Goal: Information Seeking & Learning: Learn about a topic

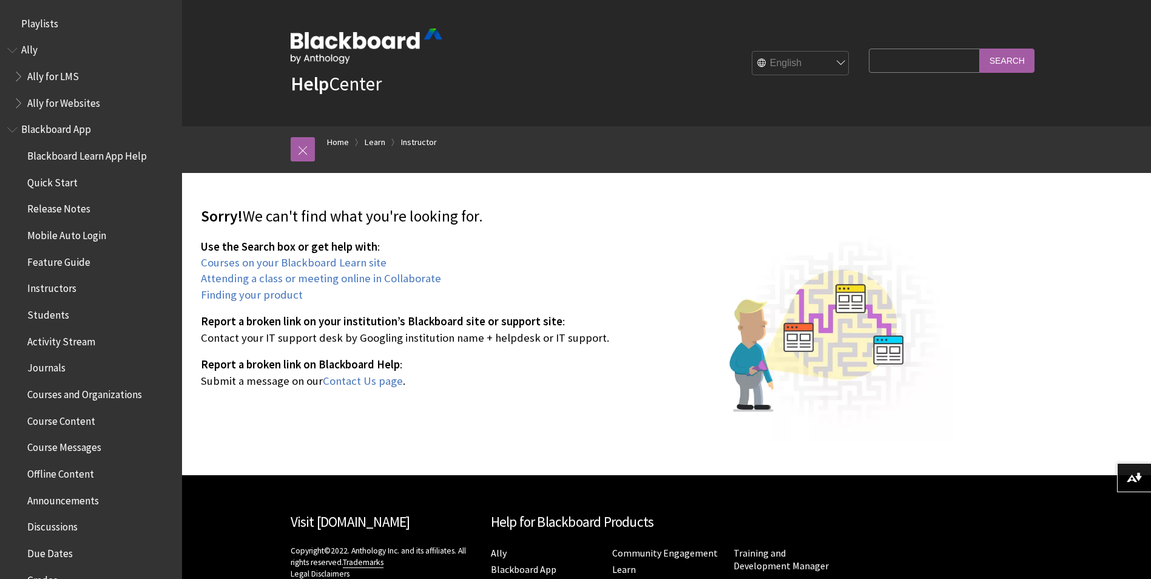
click at [805, 62] on select "English عربية Català Cymraeg Deutsch Español Suomi Français עברית Italiano 日本語 …" at bounding box center [801, 64] width 97 height 24
select select "/ar-sa/page404"
click at [753, 52] on select "English عربية Català Cymraeg Deutsch Español Suomi Français עברית Italiano 日本語 …" at bounding box center [801, 64] width 97 height 24
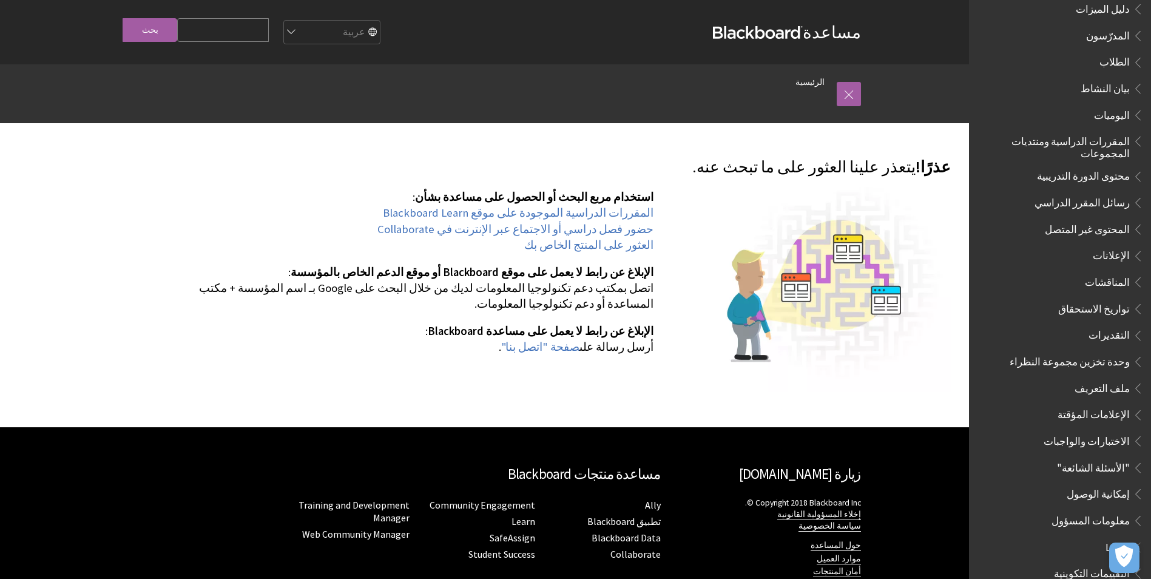
scroll to position [303, 0]
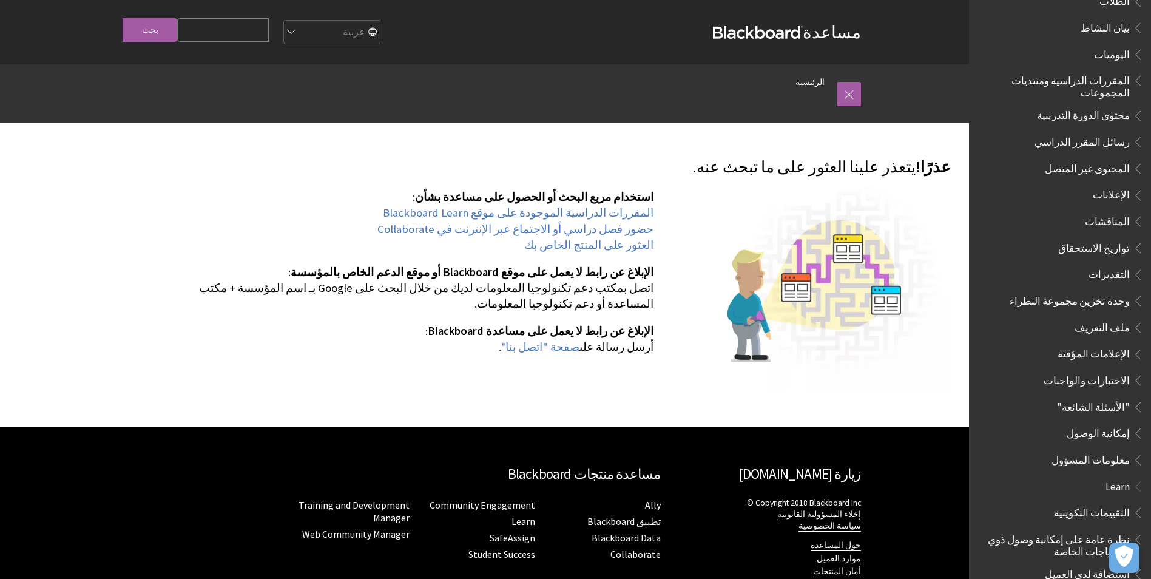
click at [1097, 243] on span "تواريخ الاستحقاق" at bounding box center [1094, 246] width 72 height 16
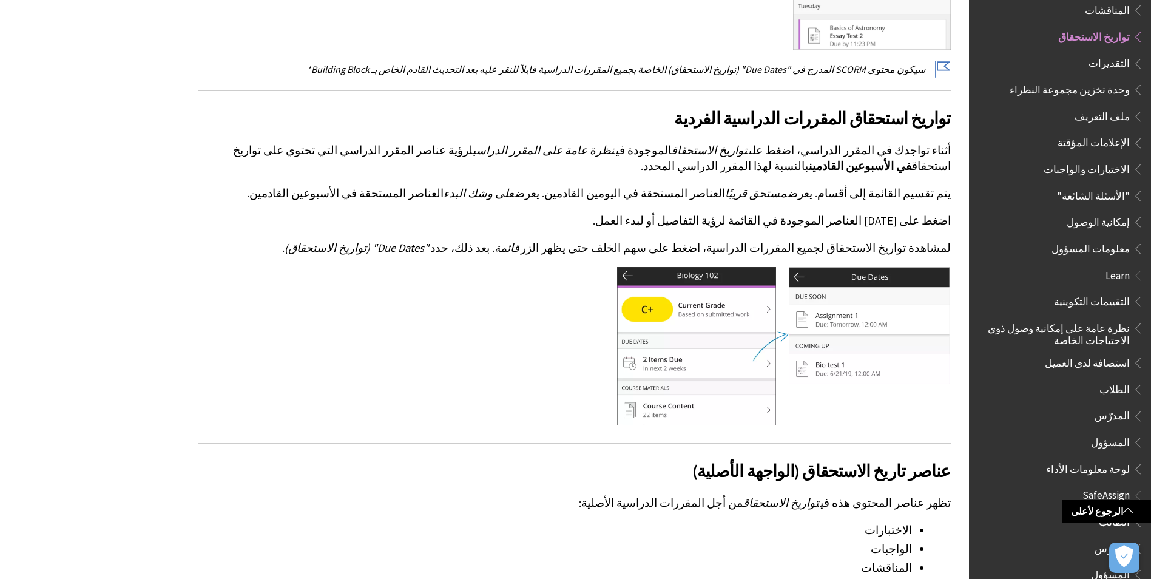
scroll to position [607, 0]
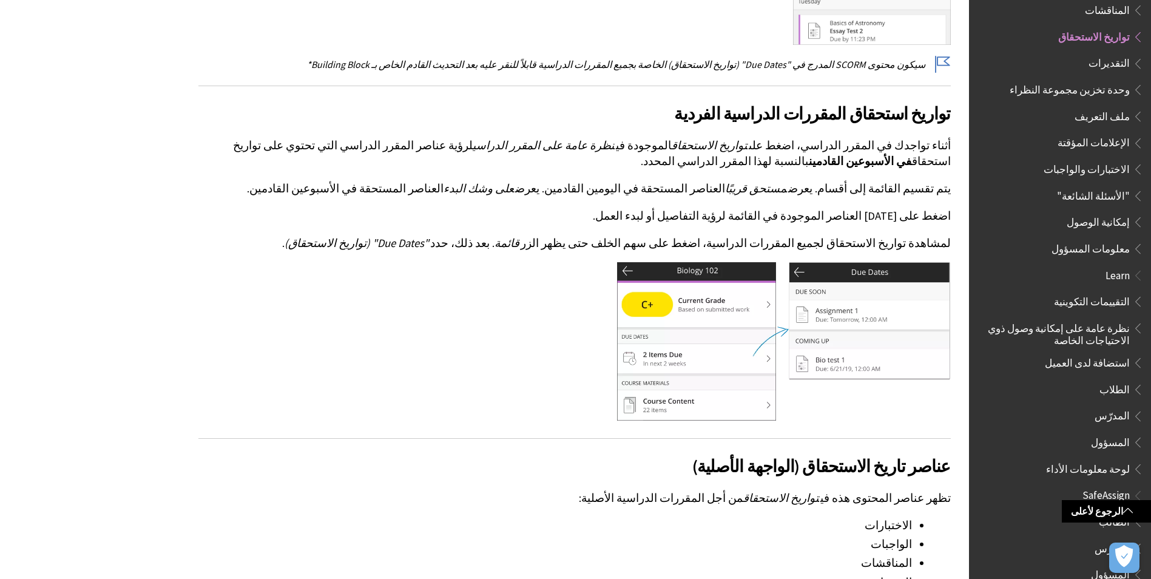
click at [1074, 85] on span "وحدة تخزين مجموعة النظراء" at bounding box center [1070, 88] width 120 height 16
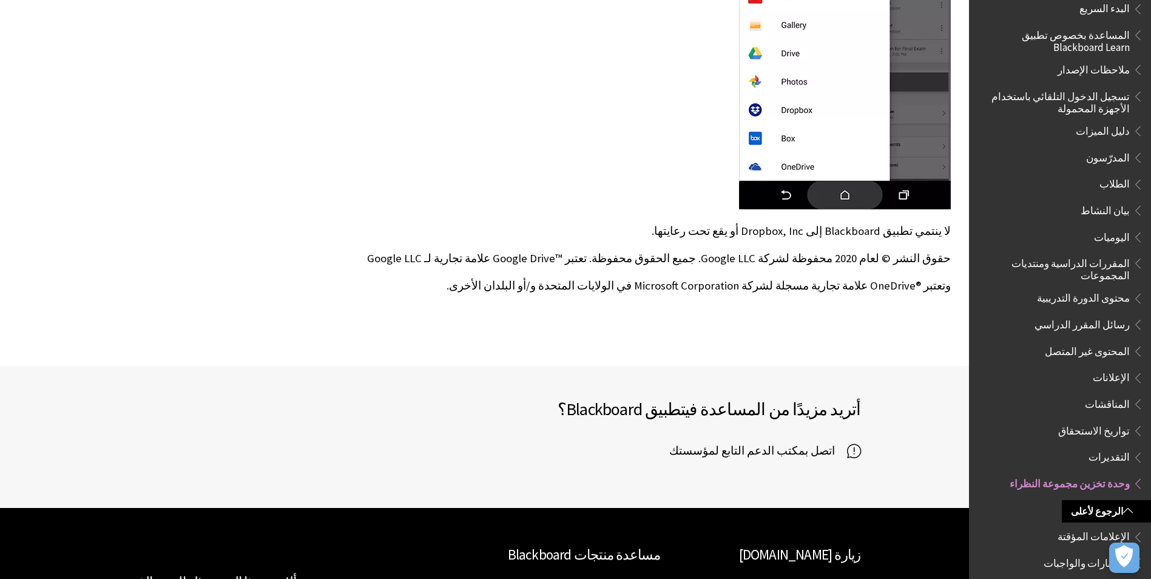
scroll to position [101, 0]
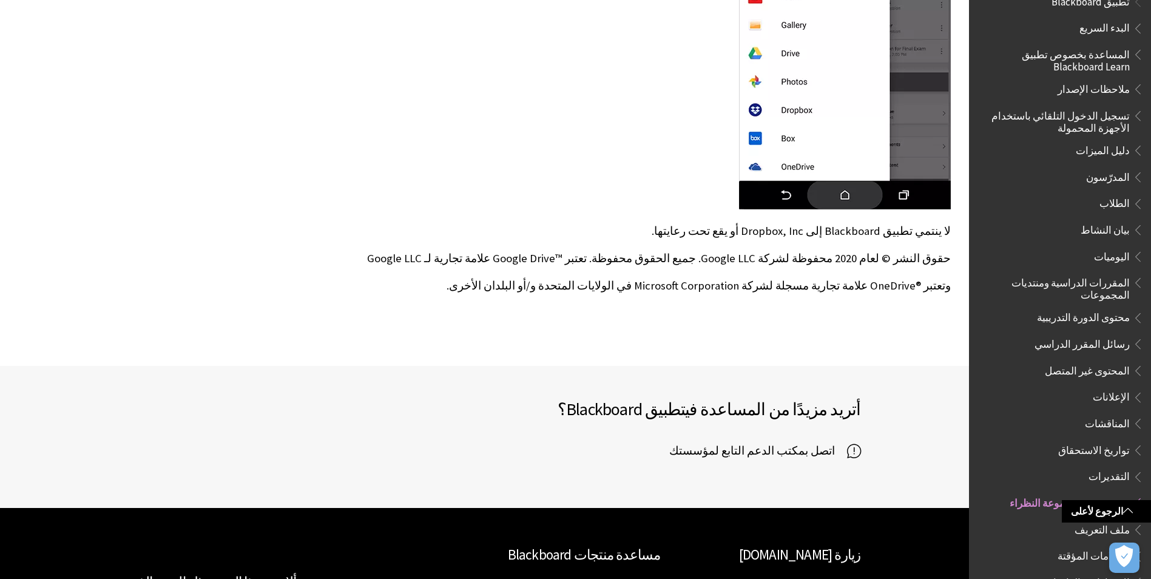
click at [1115, 176] on span "المدرّسون" at bounding box center [1108, 175] width 44 height 16
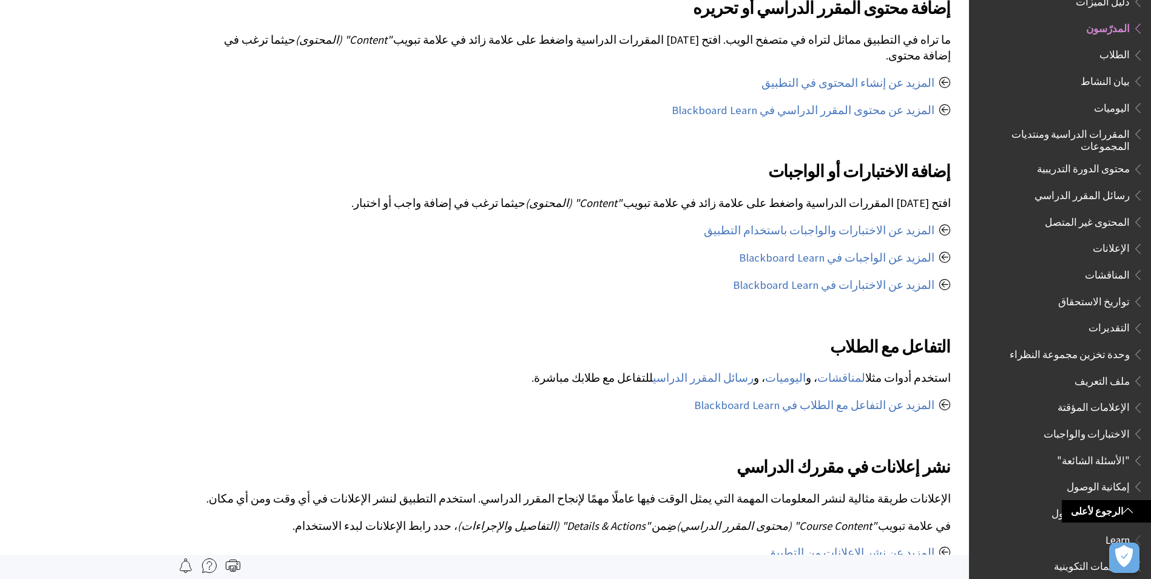
scroll to position [607, 0]
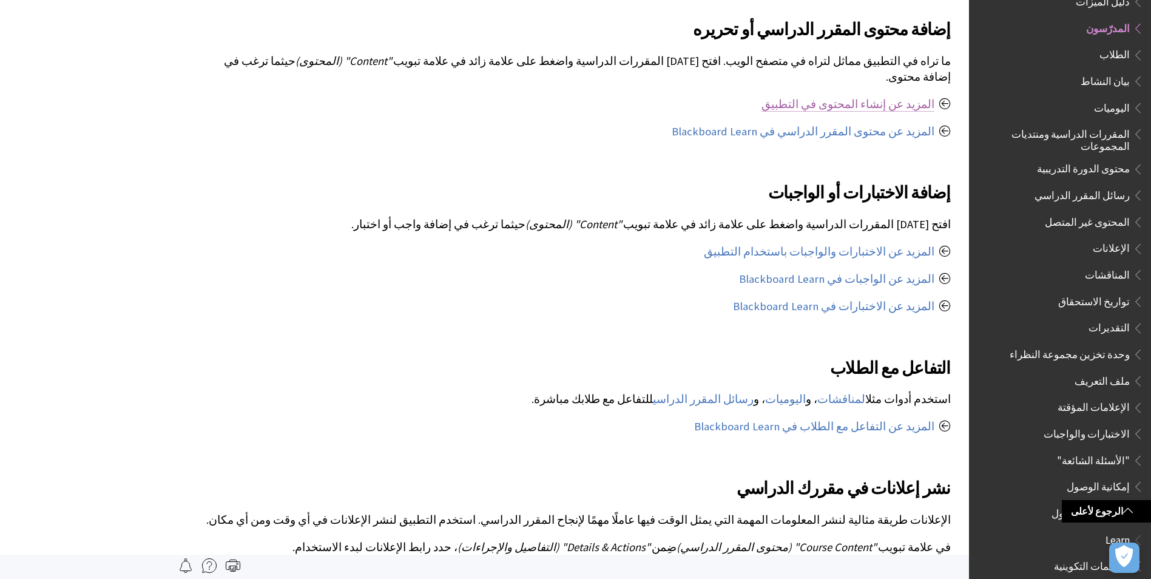
click at [909, 97] on link "المزيد عن إنشاء المحتوى في التطبيق" at bounding box center [848, 104] width 173 height 15
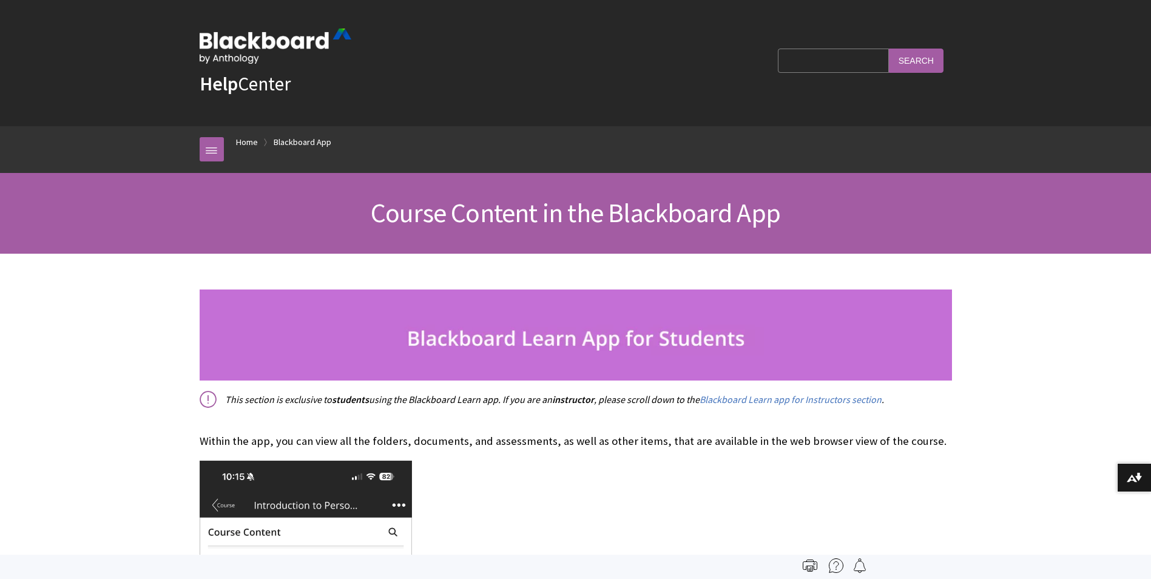
scroll to position [393, 0]
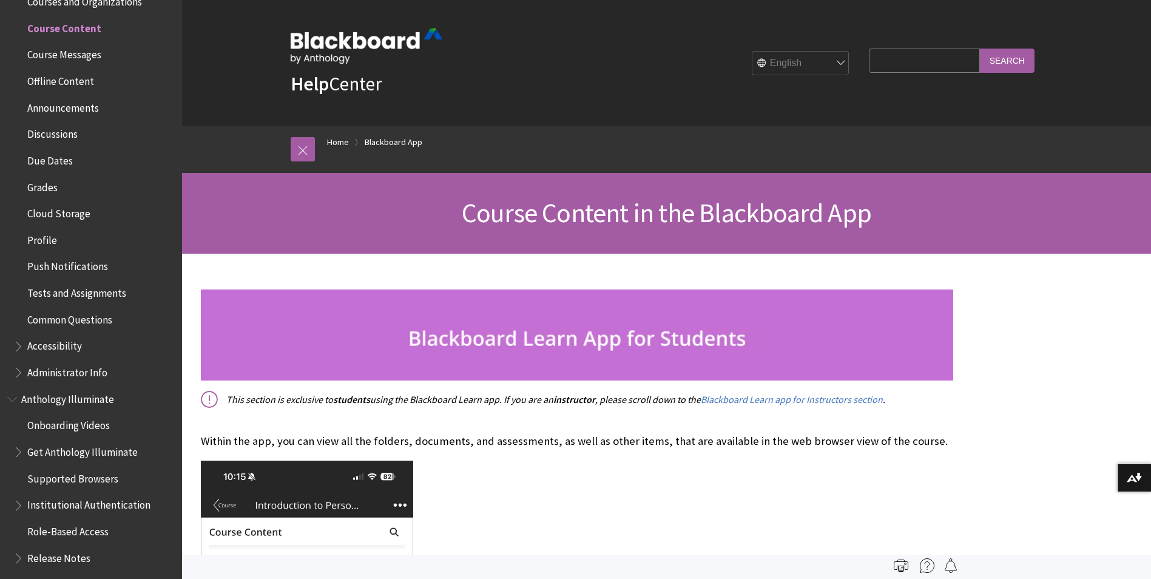
click at [795, 67] on select "English عربية Català Cymraeg Deutsch Español Suomi Français עברית Italiano 日本語 …" at bounding box center [801, 64] width 97 height 24
select select "/ar-sa/Blackboard_App/Course_Content"
click at [753, 52] on select "English عربية Català Cymraeg Deutsch Español Suomi Français עברית Italiano 日本語 …" at bounding box center [801, 64] width 97 height 24
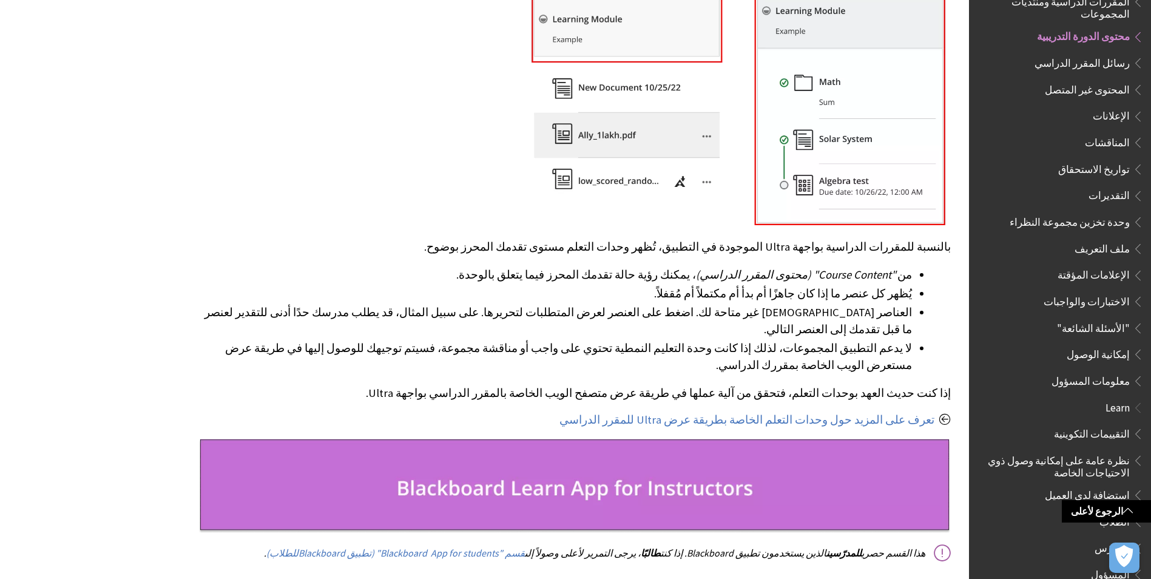
scroll to position [2610, 0]
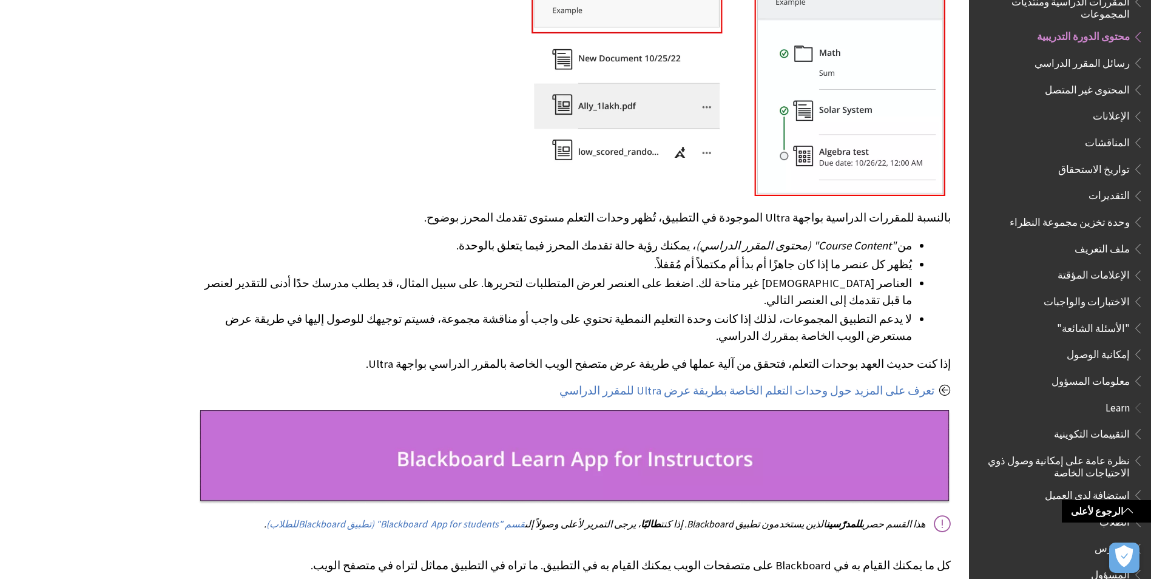
drag, startPoint x: 635, startPoint y: 259, endPoint x: 812, endPoint y: 242, distance: 178.1
click at [812, 311] on li "لا يدعم التطبيق المجموعات، لذلك إذا كانت وحدة التعليم النمطية تحتوي على واجب أو…" at bounding box center [555, 328] width 714 height 34
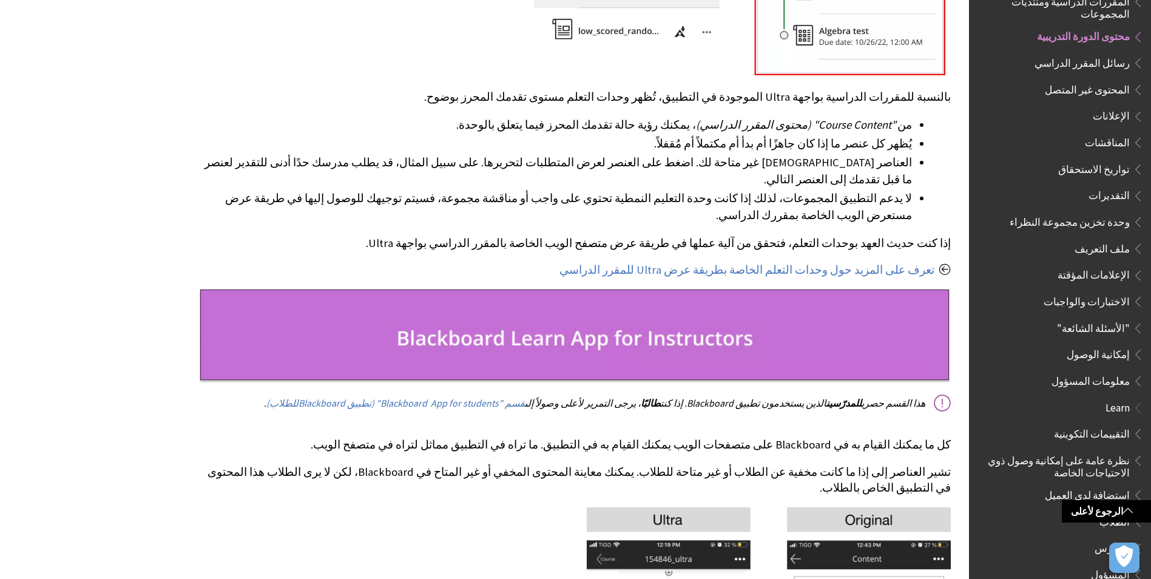
scroll to position [2731, 0]
click at [946, 262] on p "تعرف على المزيد حول وحدات التعلم الخاصة بطريقة عرض Ultra للمقرر الدراسي" at bounding box center [574, 270] width 753 height 16
click at [916, 262] on link "تعرف على المزيد حول وحدات التعلم الخاصة بطريقة عرض Ultra للمقرر الدراسي" at bounding box center [747, 269] width 375 height 15
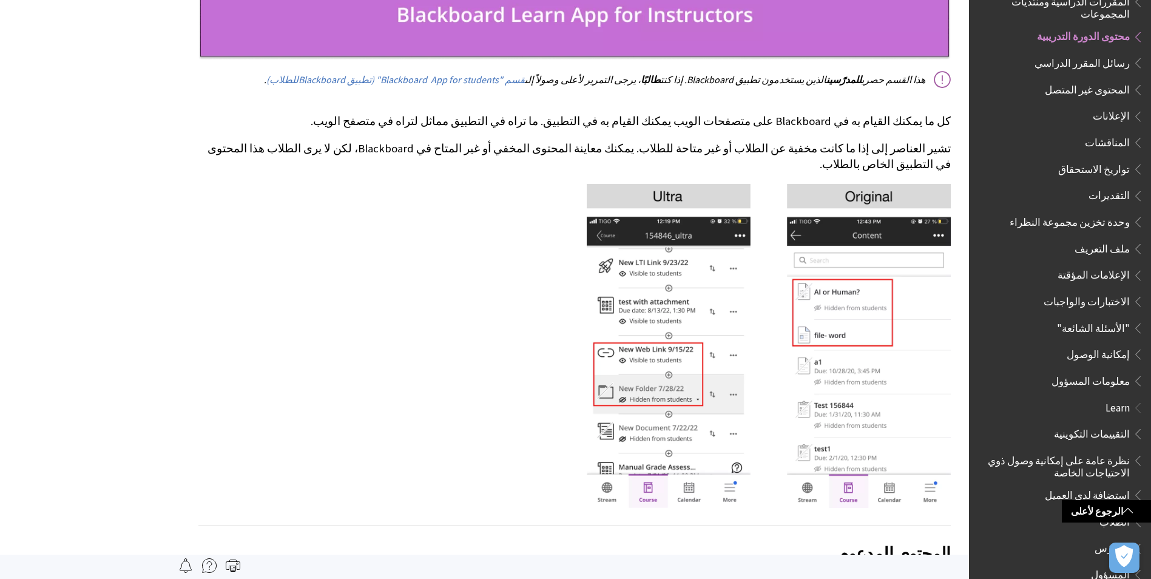
scroll to position [3034, 0]
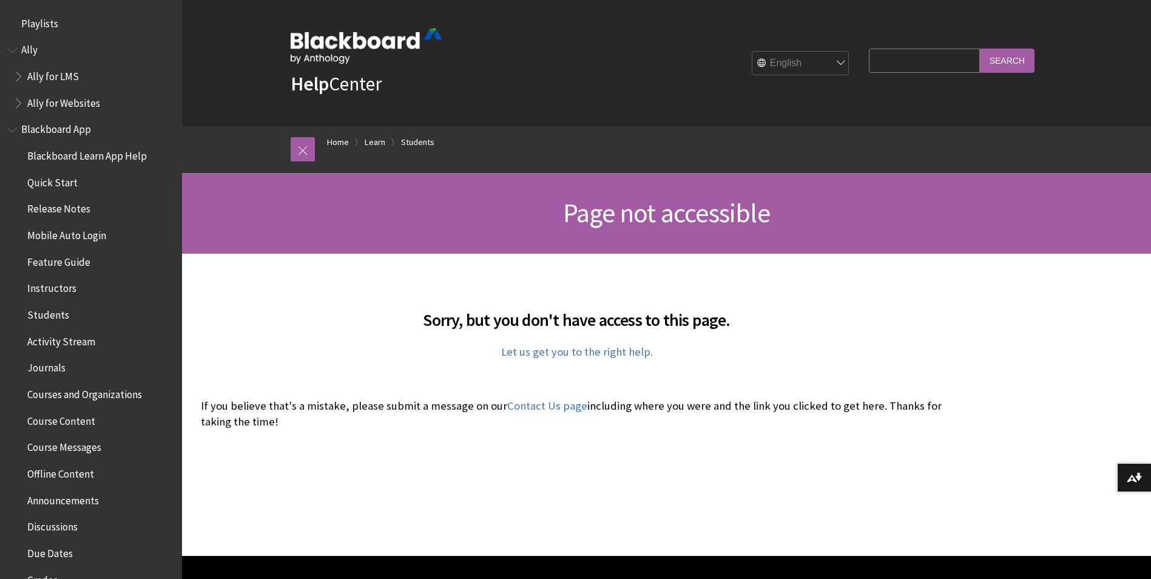
click at [822, 57] on select "English عربية Català Cymraeg Deutsch Español Suomi Français עברית Italiano 日本語 …" at bounding box center [801, 64] width 97 height 24
select select "/ar-sa/page-not-accessible"
click at [753, 52] on select "English عربية Català Cymraeg Deutsch Español Suomi Français עברית Italiano 日本語 …" at bounding box center [801, 64] width 97 height 24
